Goal: Check status

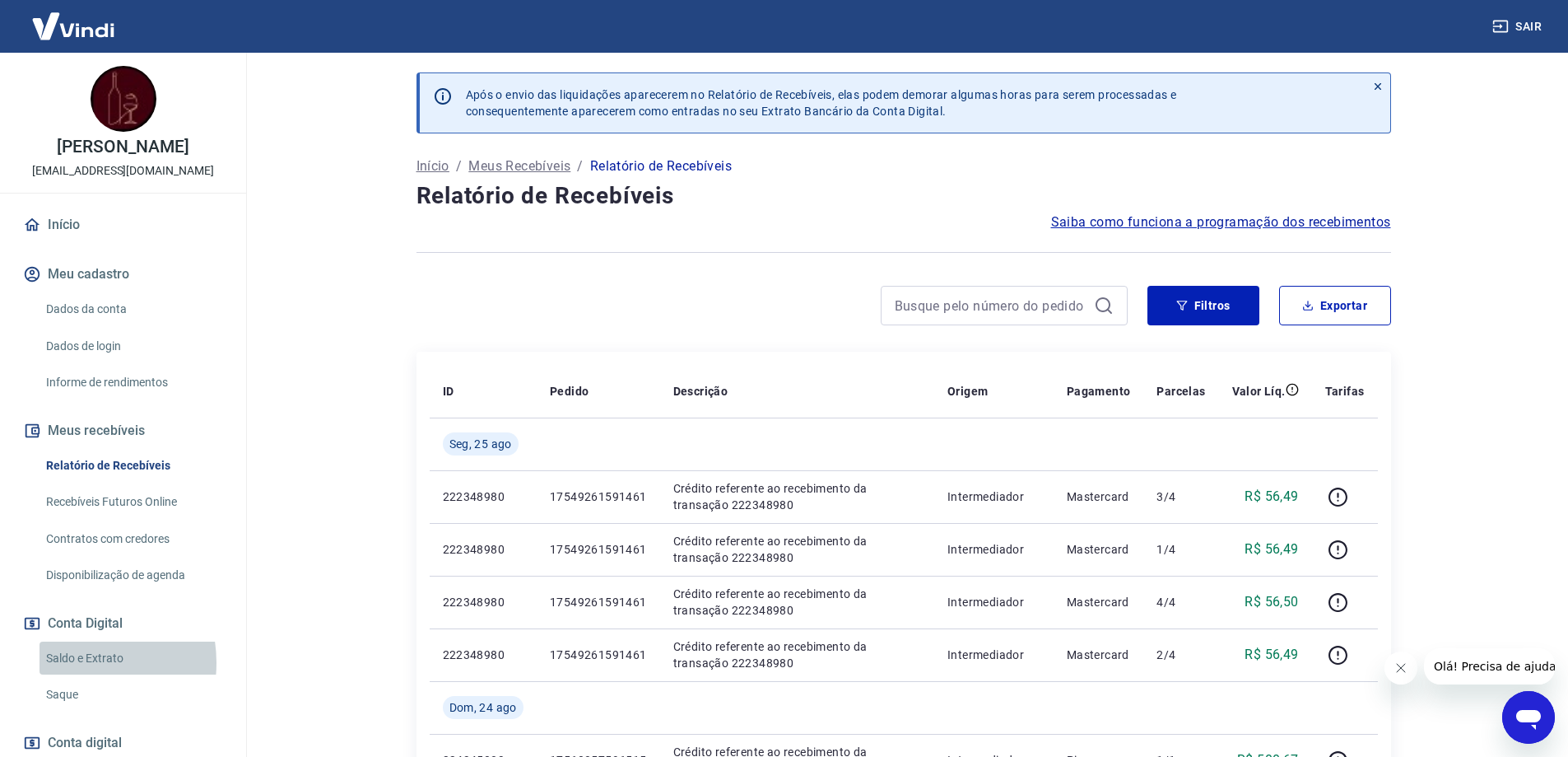
click at [76, 675] on link "Saldo e Extrato" at bounding box center [132, 658] width 187 height 34
